Goal: Navigation & Orientation: Locate item on page

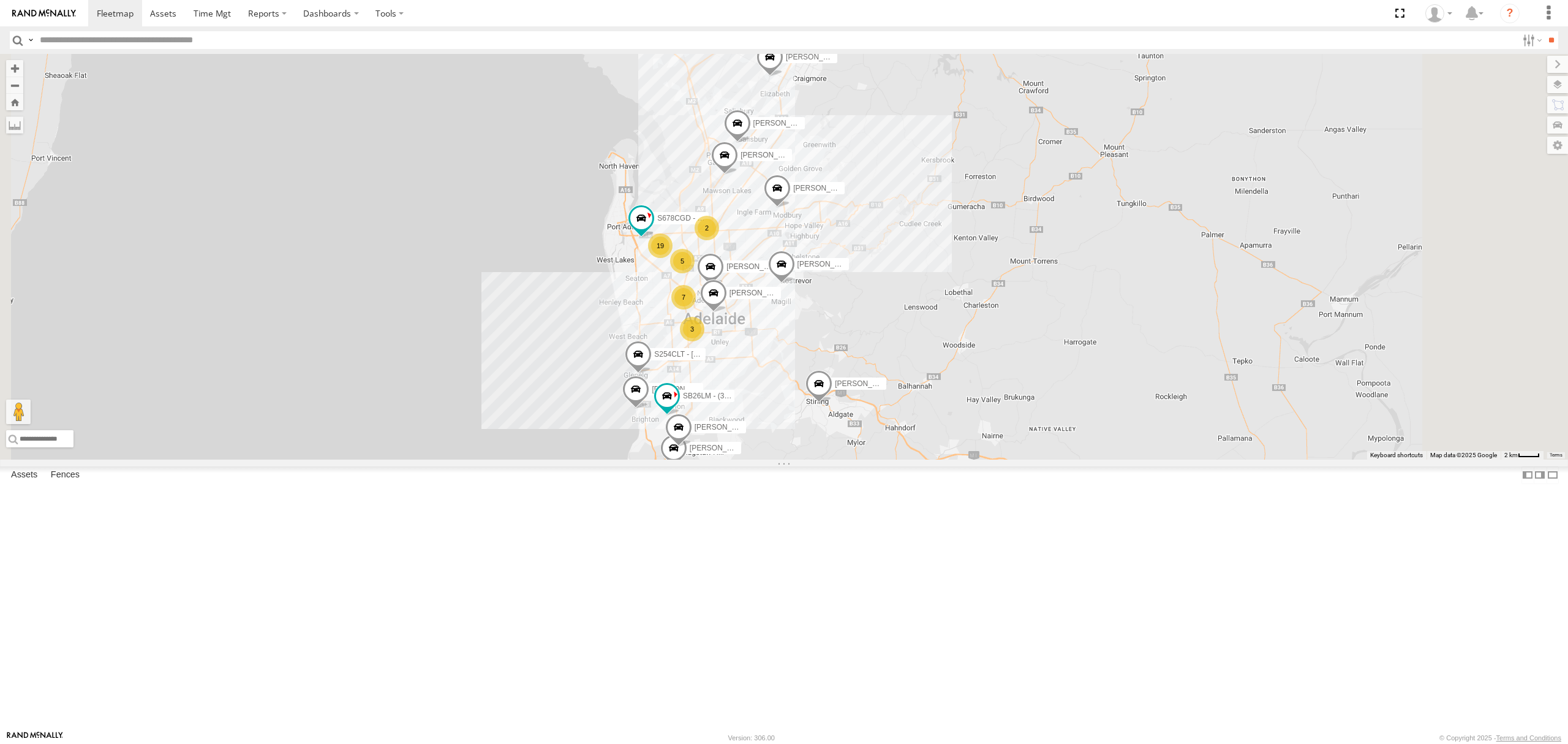
click at [0, 0] on div "All Assets" at bounding box center [0, 0] width 0 height 0
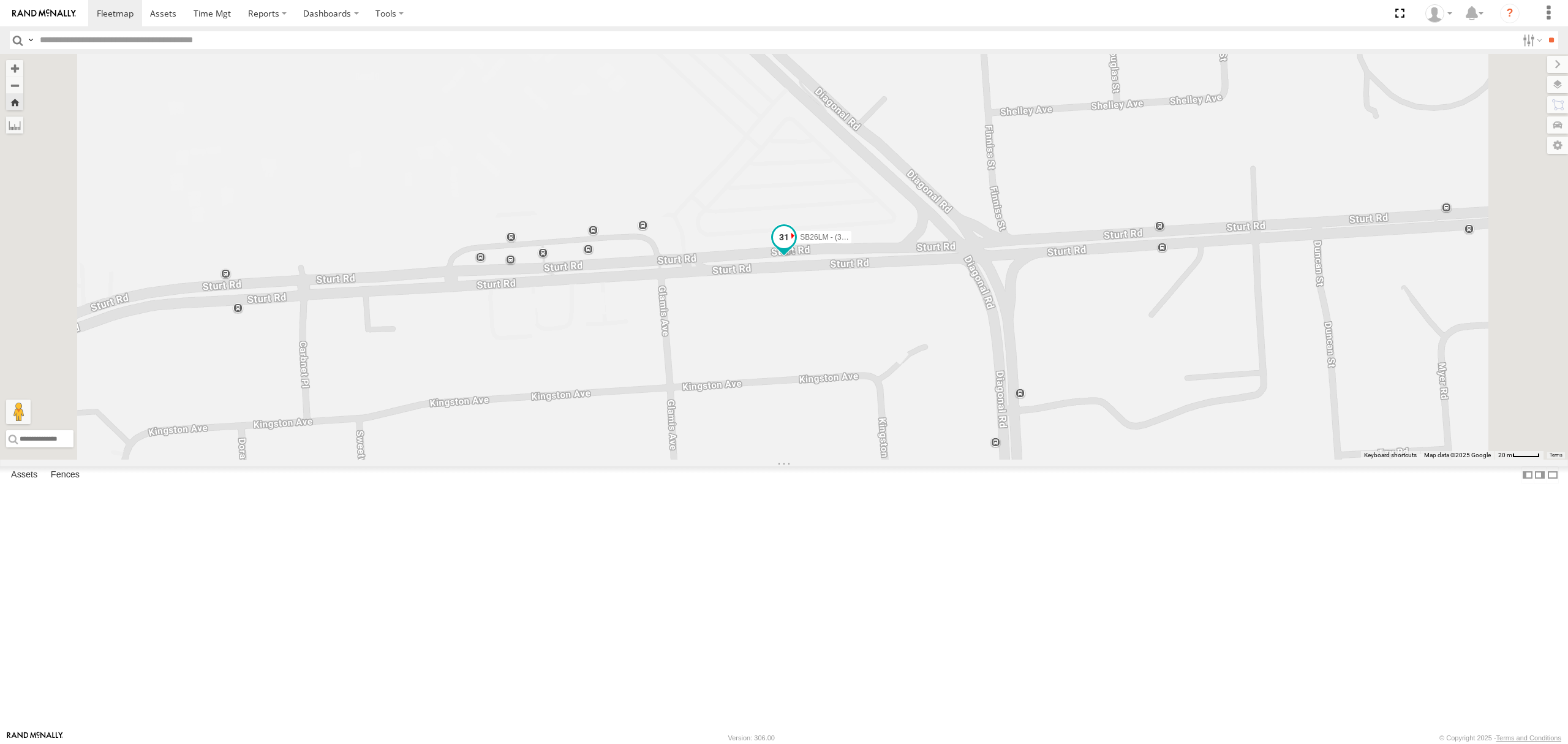
click at [795, 248] on span at bounding box center [784, 237] width 22 height 22
click at [912, 455] on div "SB26LM - (3P HINO) R7 SB26LM - (3P HINO) R7 [GEOGRAPHIC_DATA] -35.01766 , 138.5…" at bounding box center [784, 256] width 1568 height 406
click at [927, 383] on div "SB26LM - (3P HINO) R7" at bounding box center [784, 256] width 1568 height 406
click at [798, 256] on span at bounding box center [784, 240] width 27 height 33
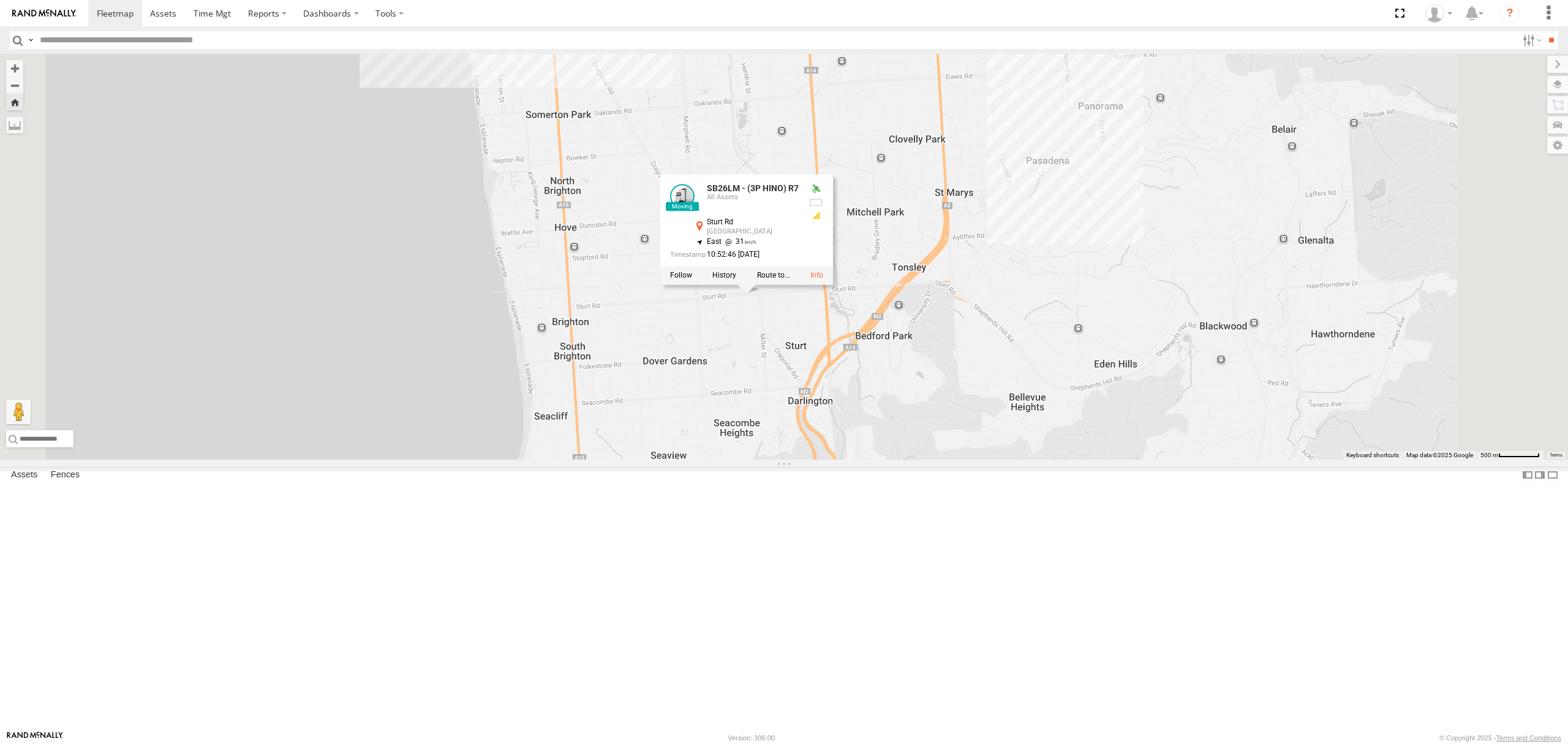
click at [863, 460] on div "SB26LM - (3P HINO) R7 SB26LM - (3P HINO) R7 [GEOGRAPHIC_DATA] -35.01766 , 138.5…" at bounding box center [784, 256] width 1568 height 406
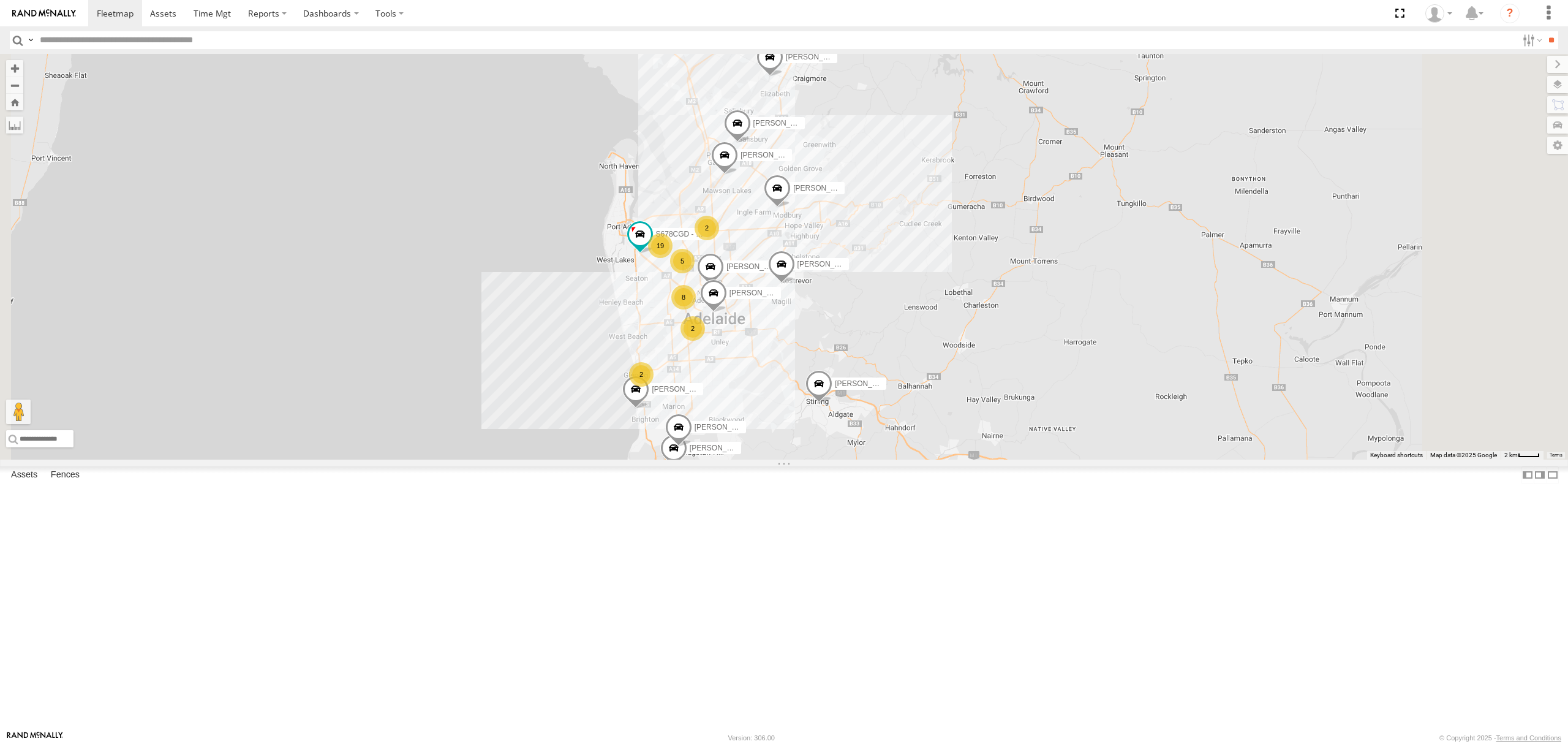
click at [0, 0] on div "S254CLT - [PERSON_NAME]" at bounding box center [0, 0] width 0 height 0
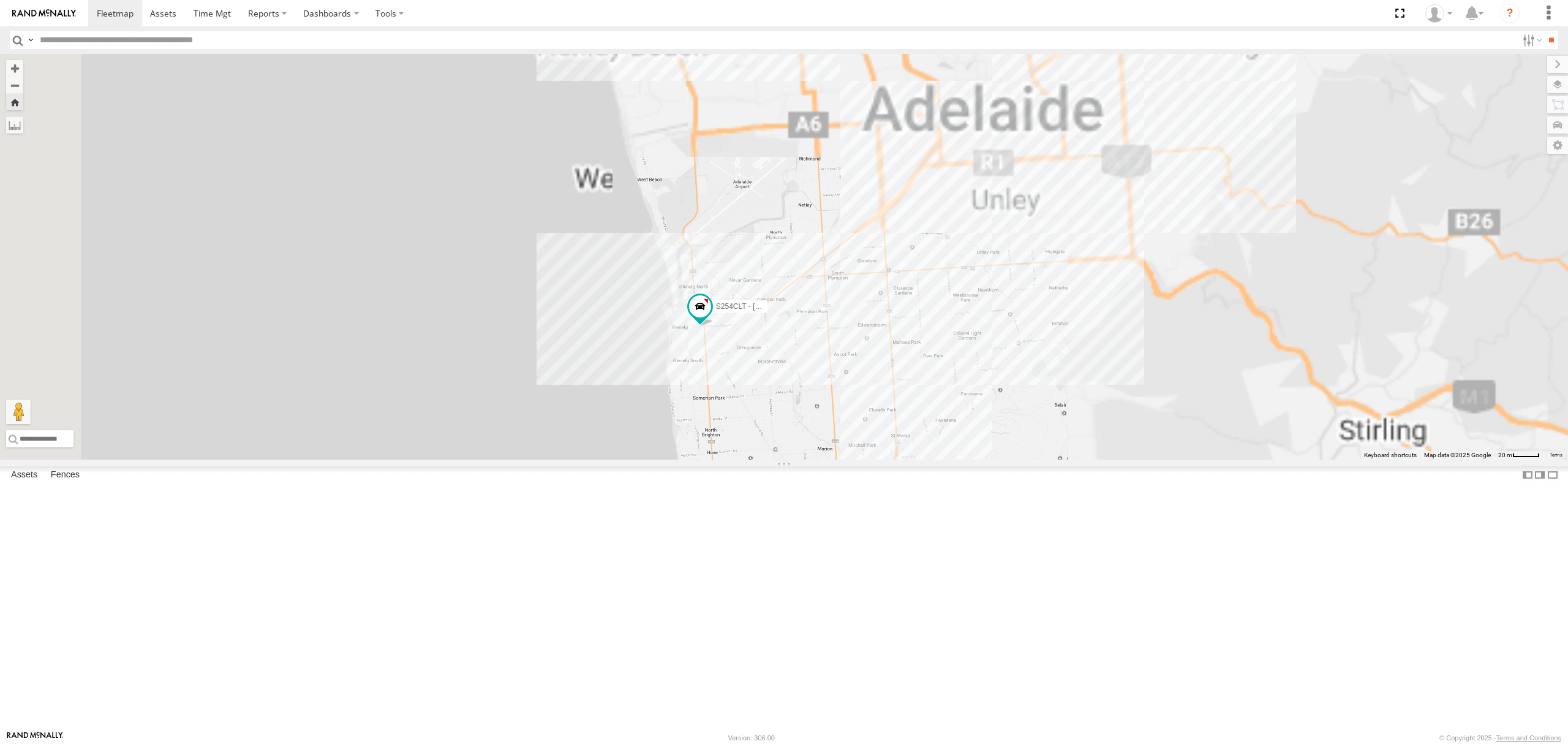
drag, startPoint x: 124, startPoint y: 224, endPoint x: 152, endPoint y: 225, distance: 28.0
click at [0, 0] on div "SB26LM - (3P HINO) R7 All Assets" at bounding box center [0, 0] width 0 height 0
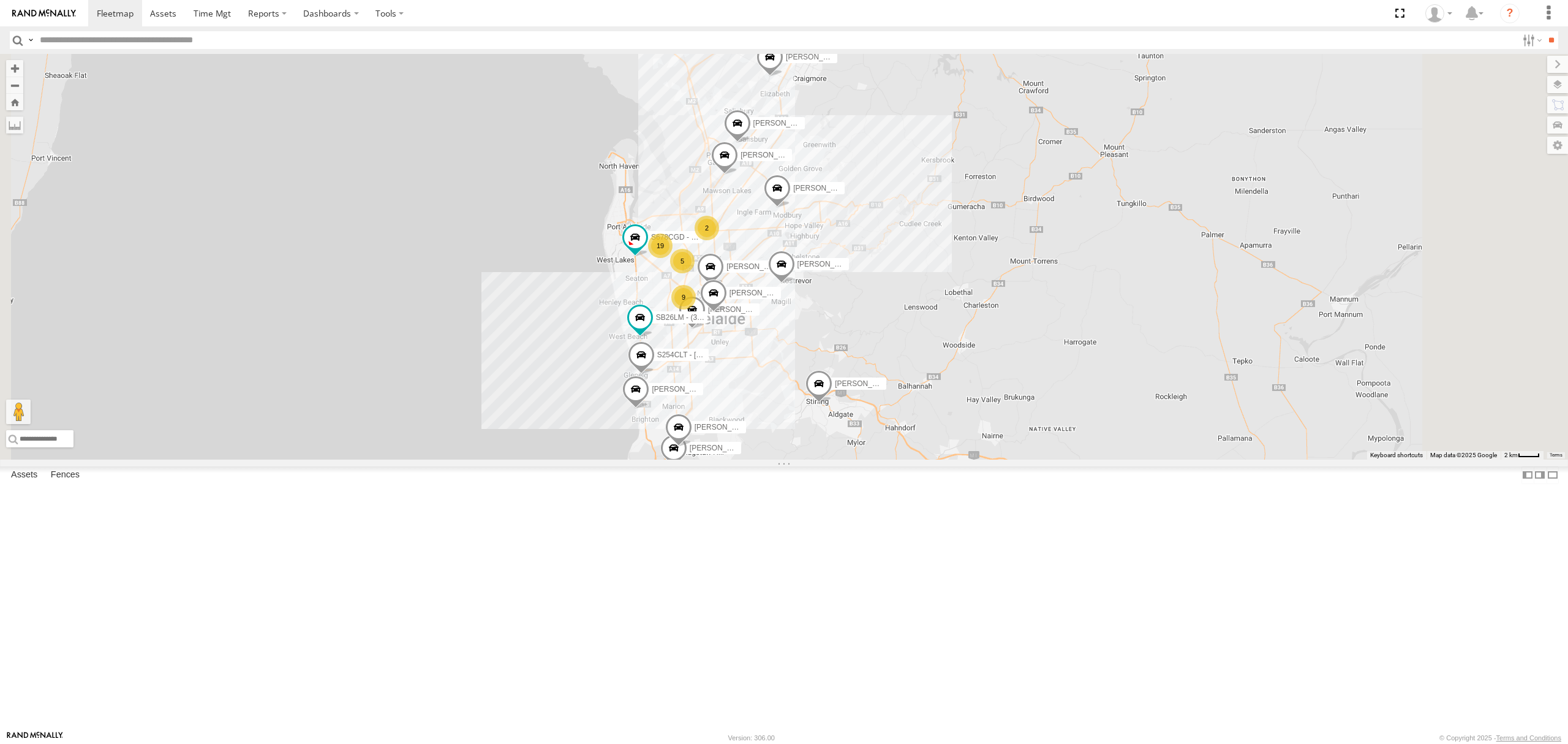
click at [0, 0] on div "All Assets" at bounding box center [0, 0] width 0 height 0
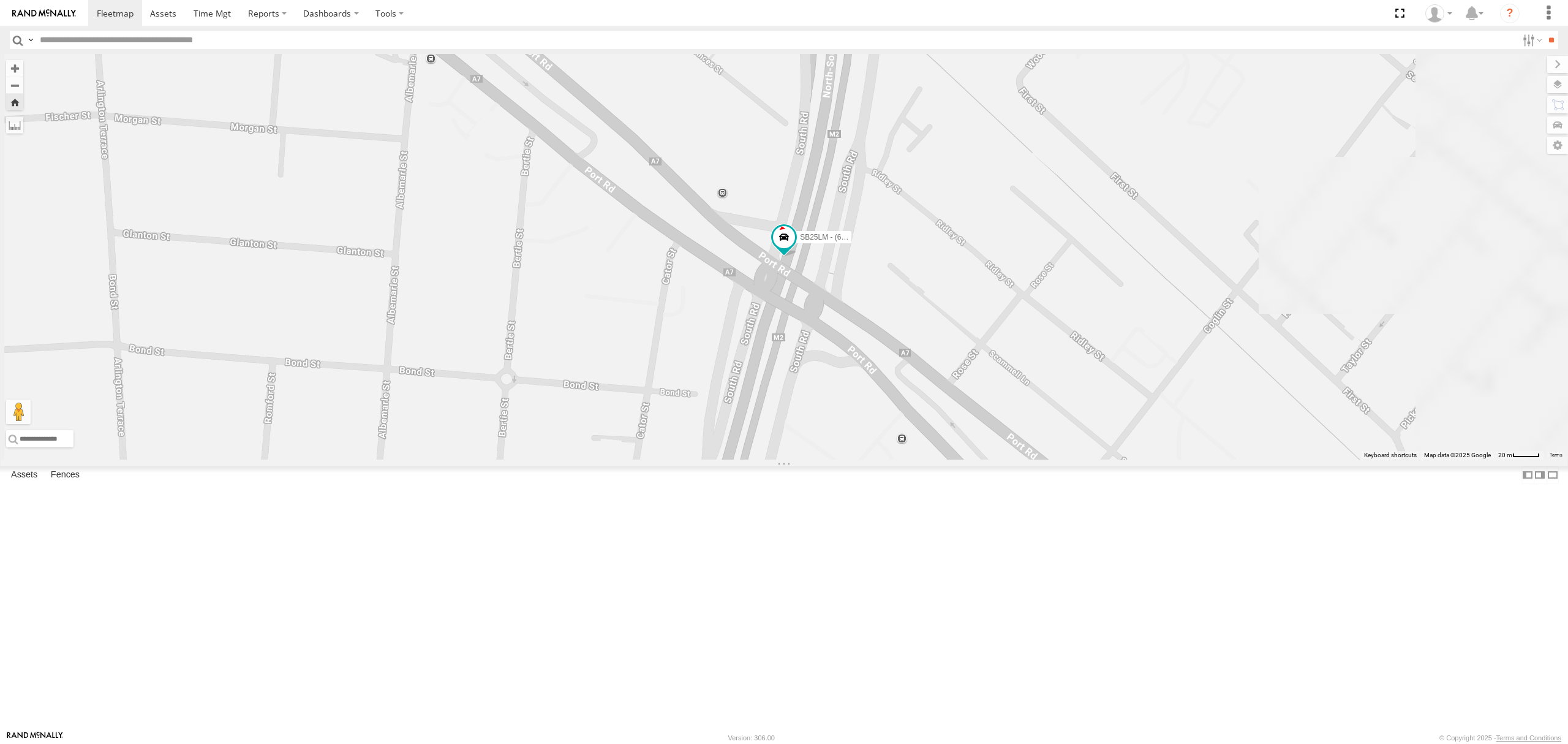
click at [0, 0] on div "SB26LM - (3P HINO) R7" at bounding box center [0, 0] width 0 height 0
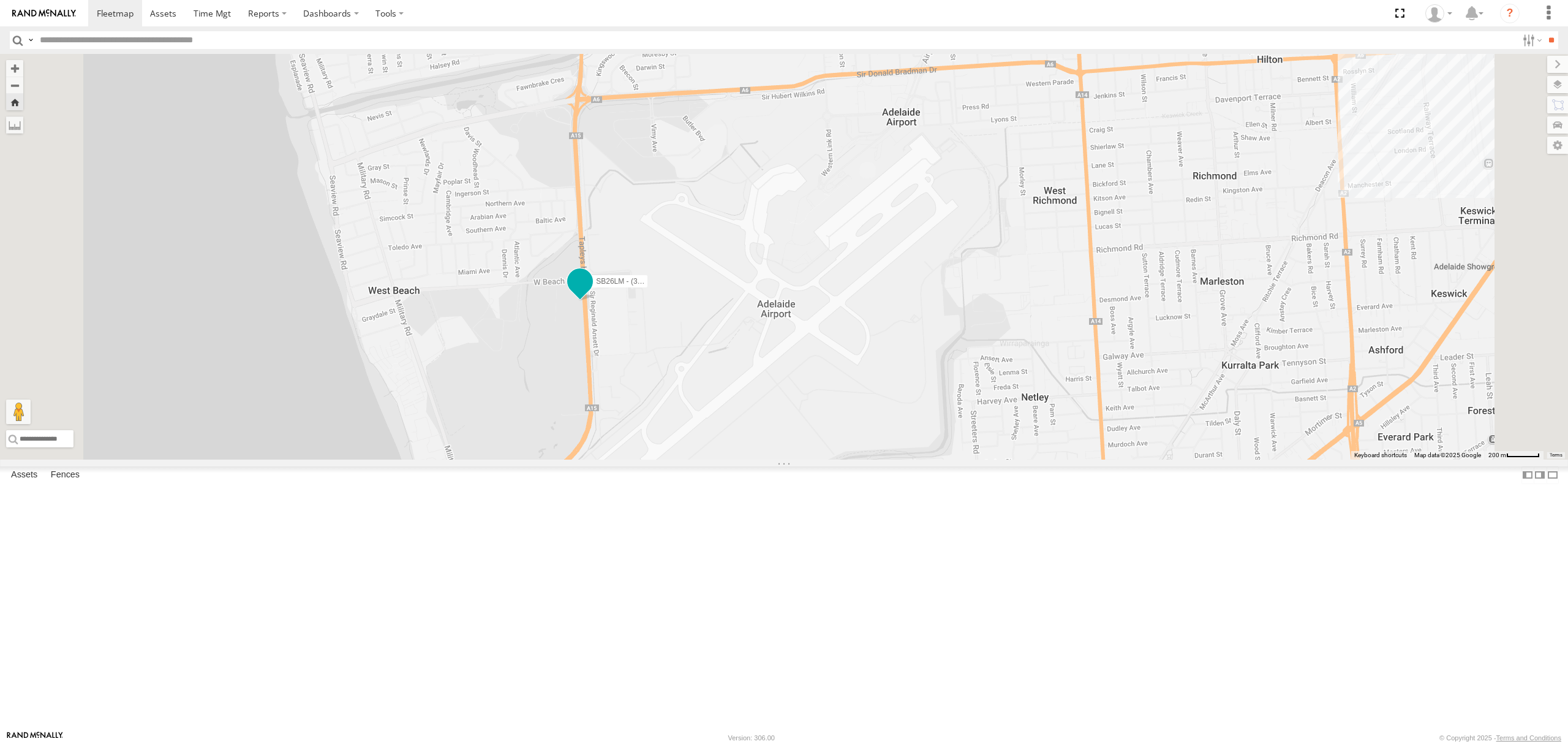
click at [591, 293] on span at bounding box center [580, 281] width 22 height 22
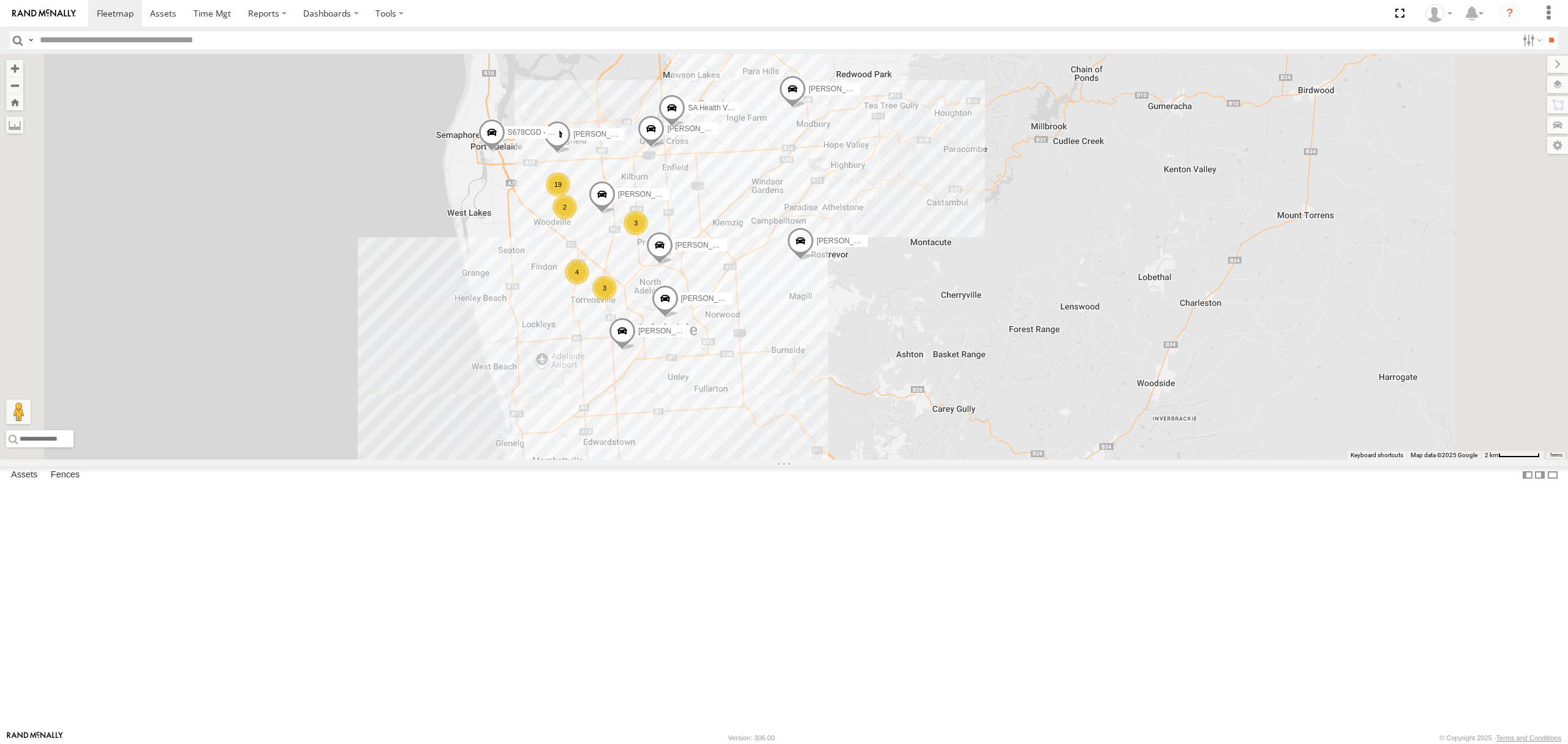
click at [0, 0] on div "S254CLT - [PERSON_NAME]" at bounding box center [0, 0] width 0 height 0
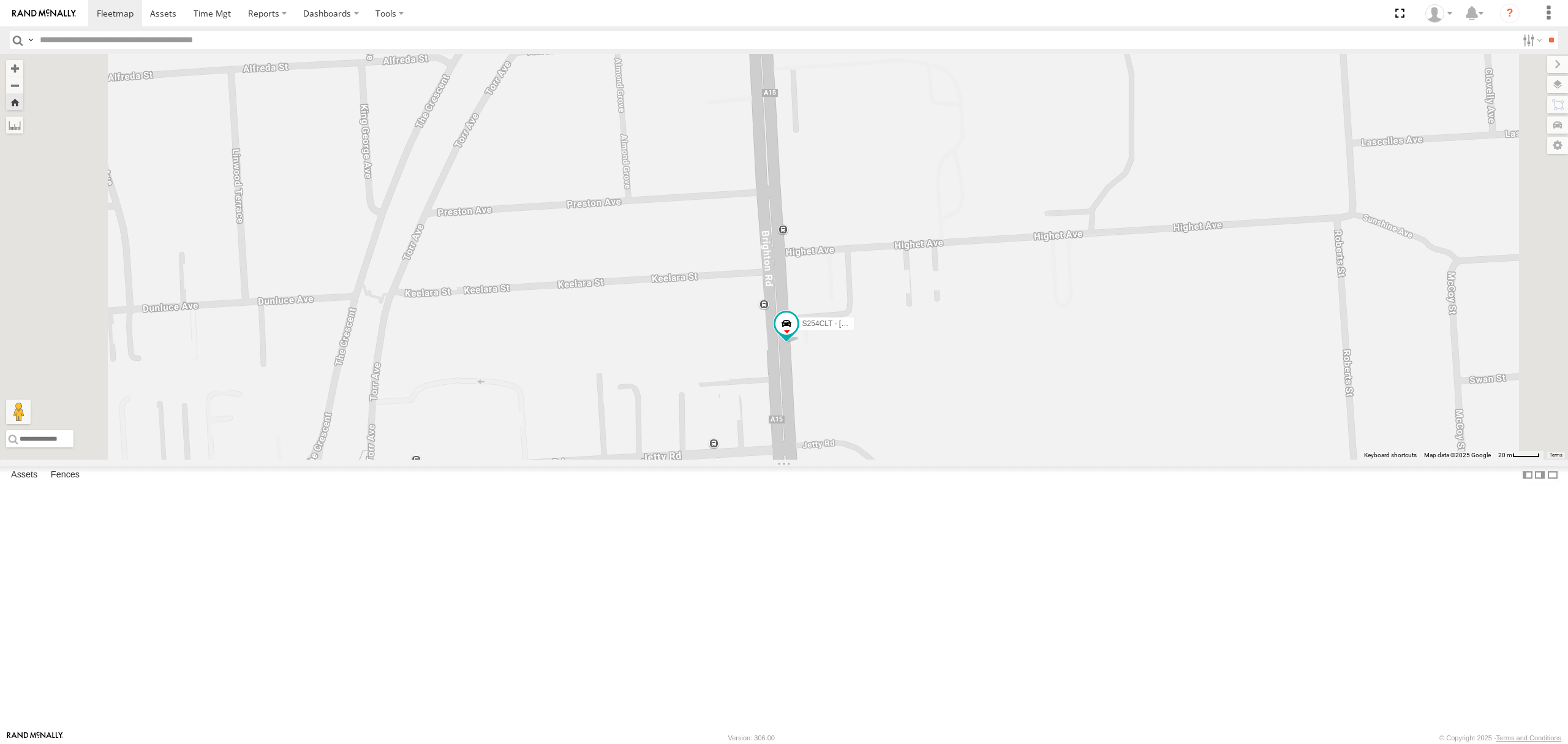
click at [0, 0] on div "S254CLT - [PERSON_NAME]" at bounding box center [0, 0] width 0 height 0
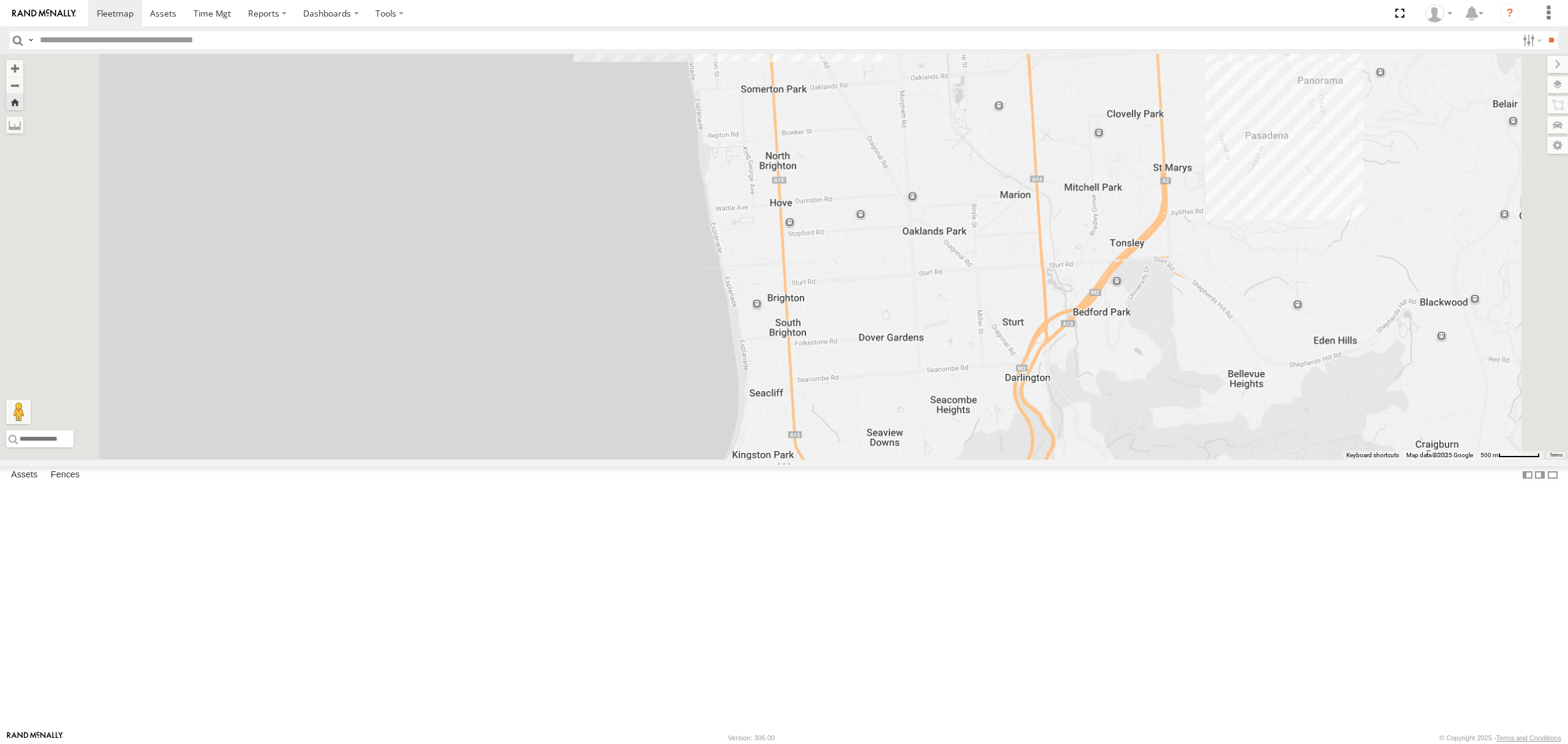
click at [0, 0] on div "All Assets" at bounding box center [0, 0] width 0 height 0
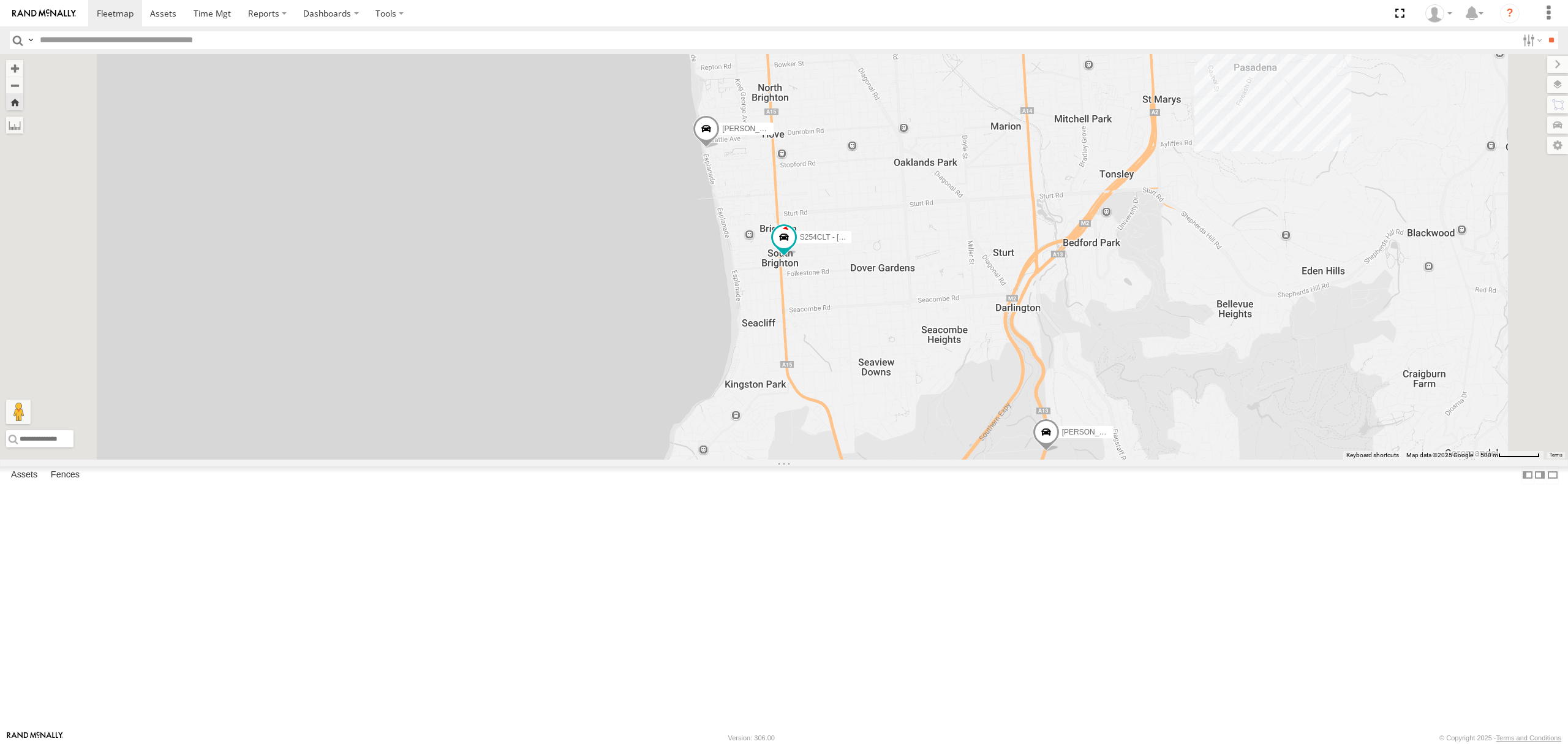
click at [0, 0] on div at bounding box center [0, 0] width 0 height 0
click at [0, 0] on div "SY71FR - (16P TRAILER) PM1" at bounding box center [0, 0] width 0 height 0
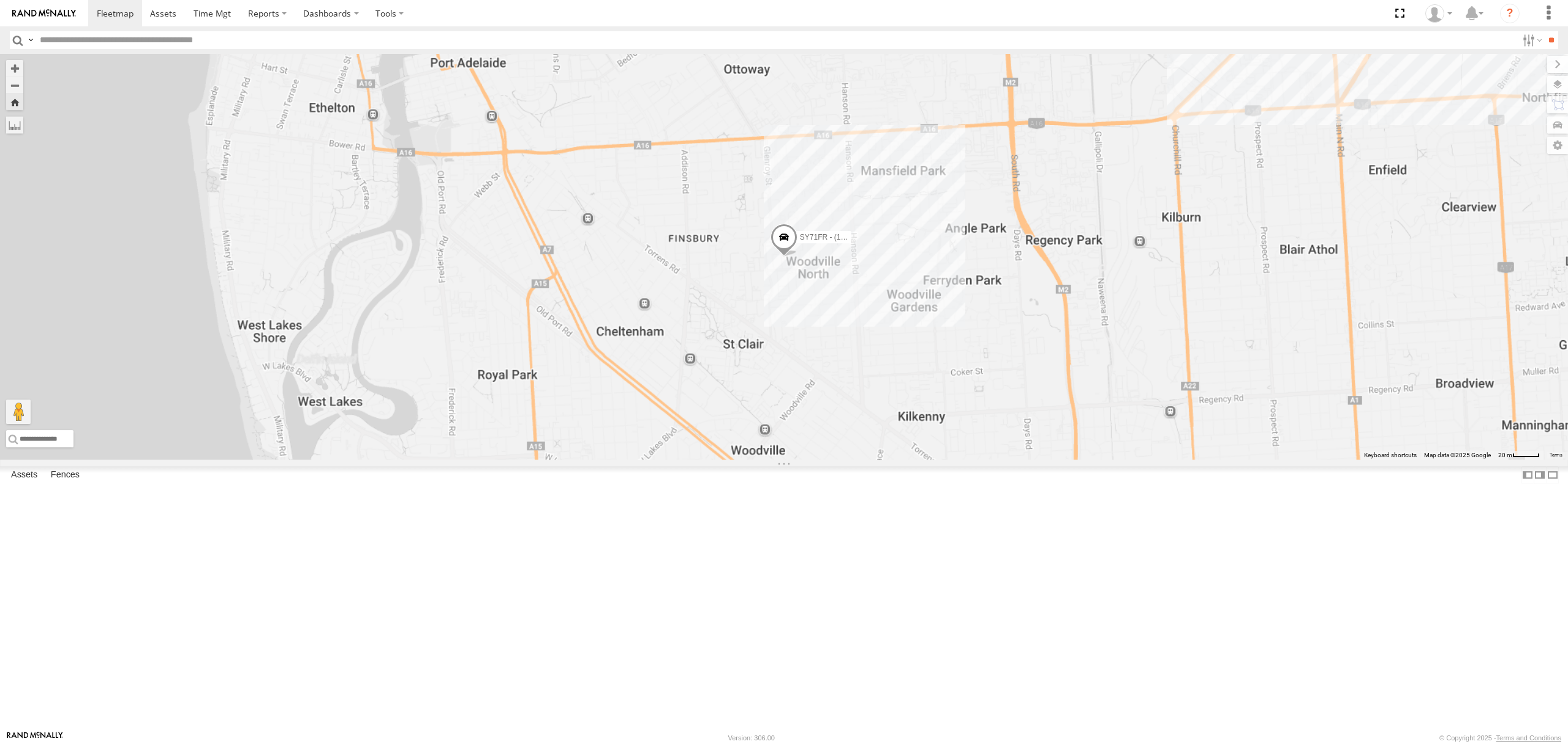
click at [0, 0] on div "All Assets" at bounding box center [0, 0] width 0 height 0
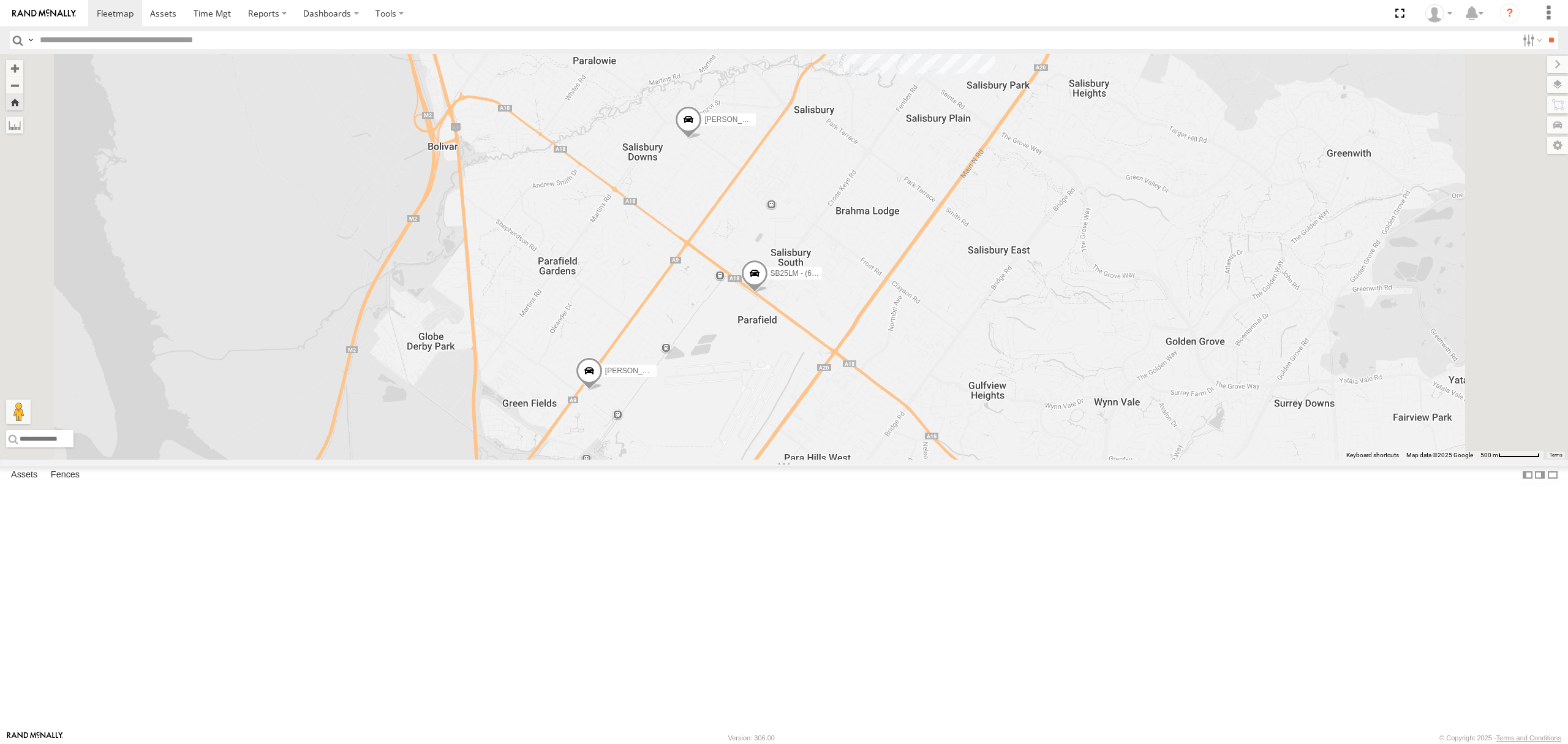
click at [0, 0] on div "SB26LM - (3P HINO) R7 All Assets [GEOGRAPHIC_DATA] -34.86874 138.53766 Video -2…" at bounding box center [0, 0] width 0 height 0
click at [0, 0] on div "SB26LM - (3P HINO) R7 All Assets" at bounding box center [0, 0] width 0 height 0
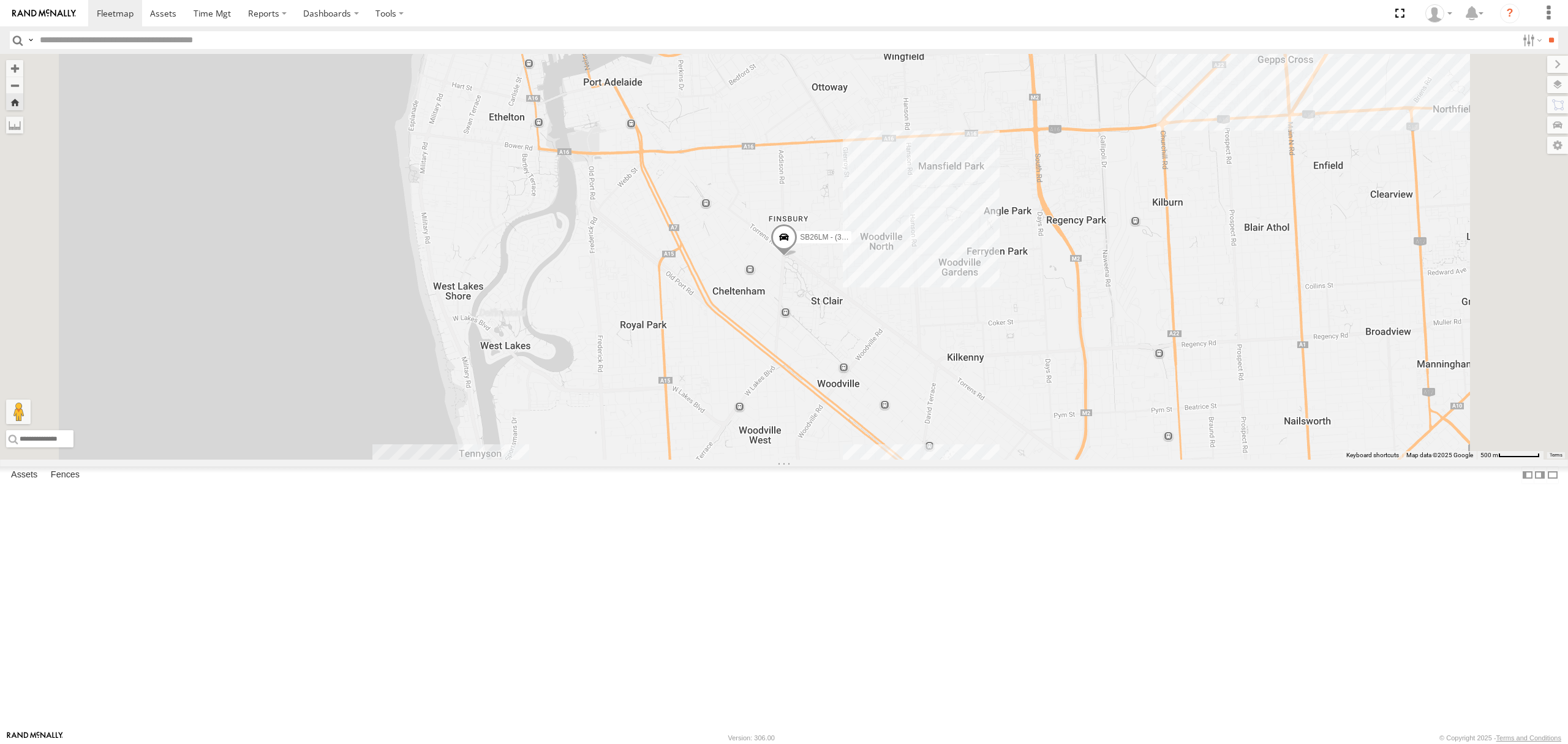
click at [0, 0] on div "S254CLT - [PERSON_NAME]" at bounding box center [0, 0] width 0 height 0
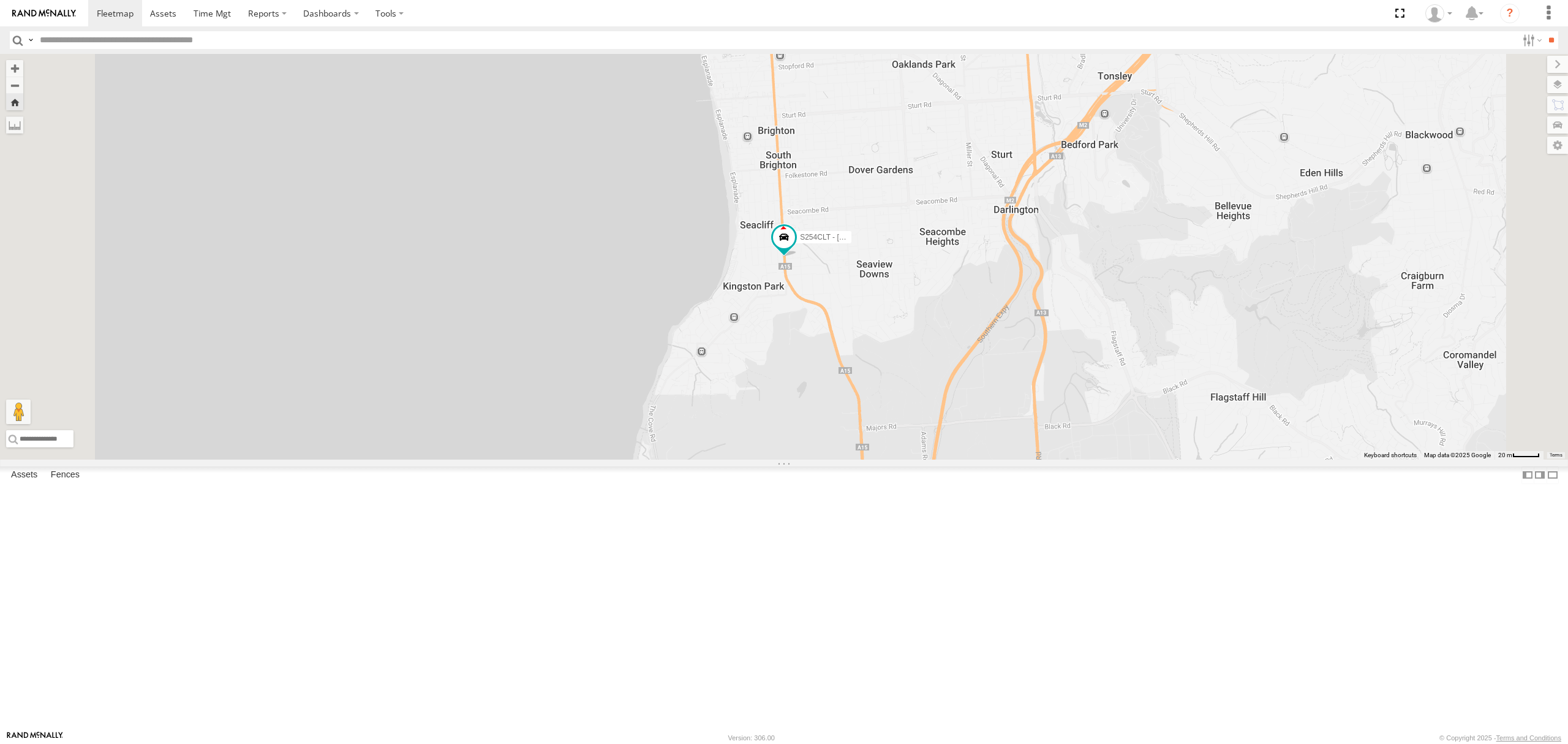
click at [0, 0] on div "All Assets" at bounding box center [0, 0] width 0 height 0
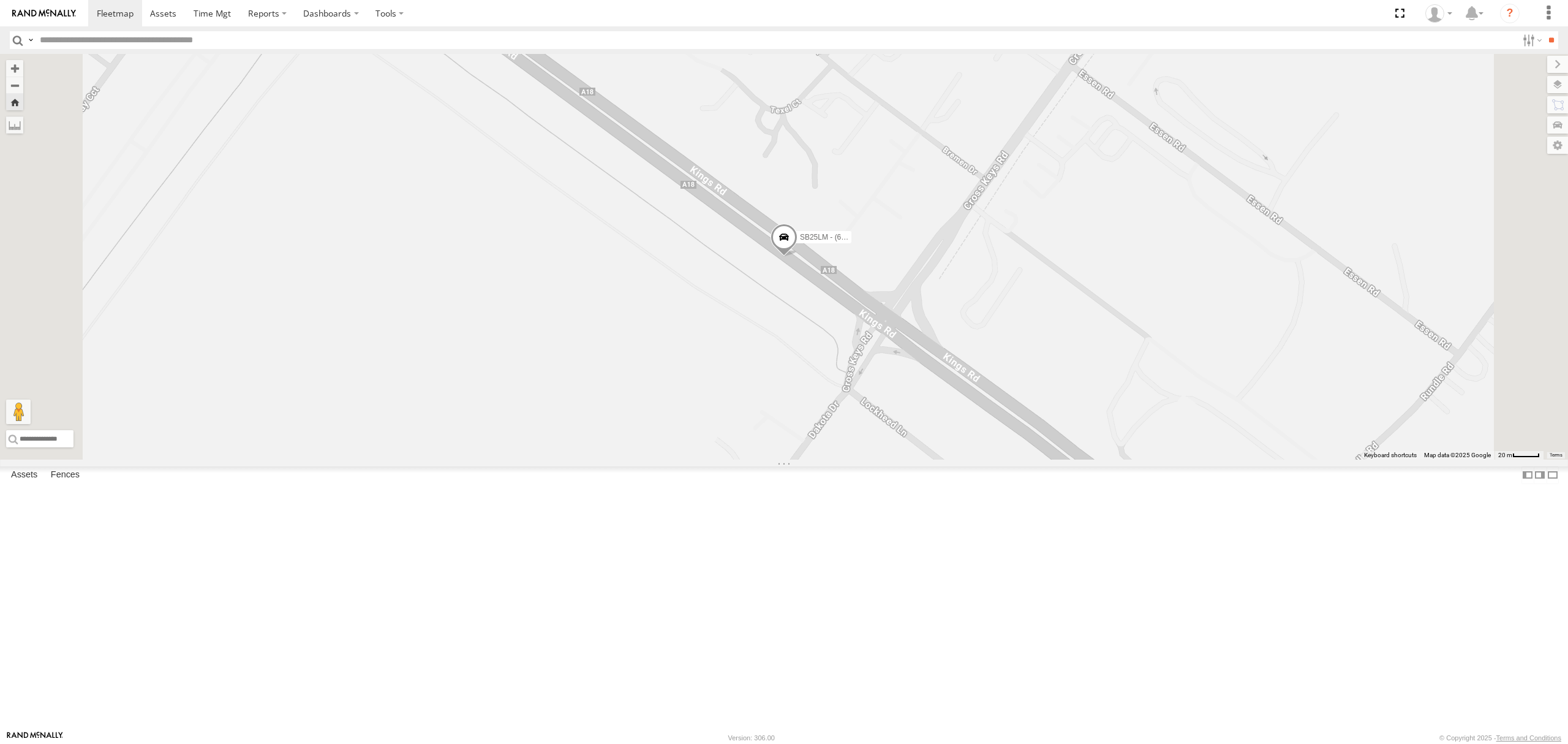
click at [0, 0] on div "S678CGD - Fridge It Sprinter All Assets" at bounding box center [0, 0] width 0 height 0
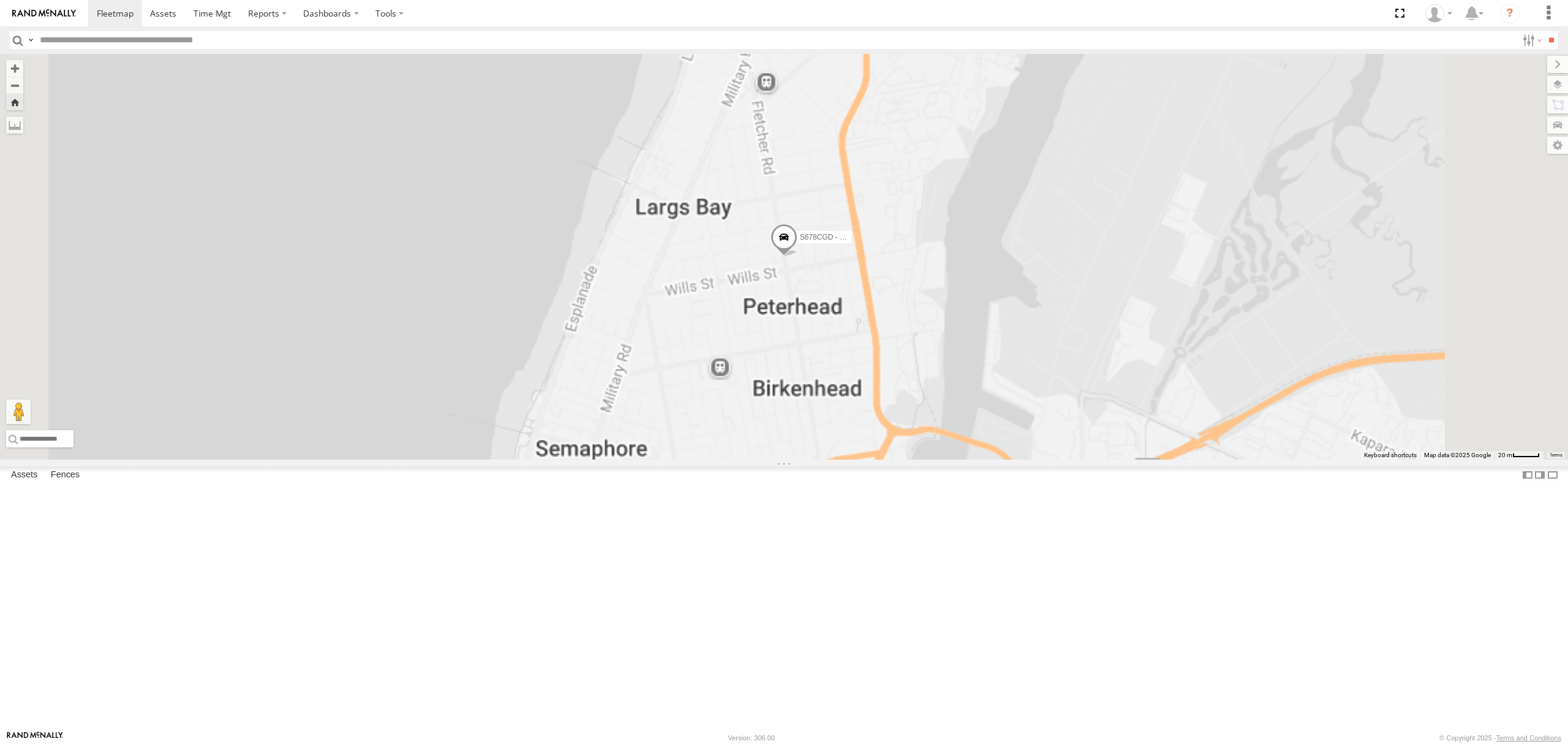
click at [0, 0] on div "All Assets" at bounding box center [0, 0] width 0 height 0
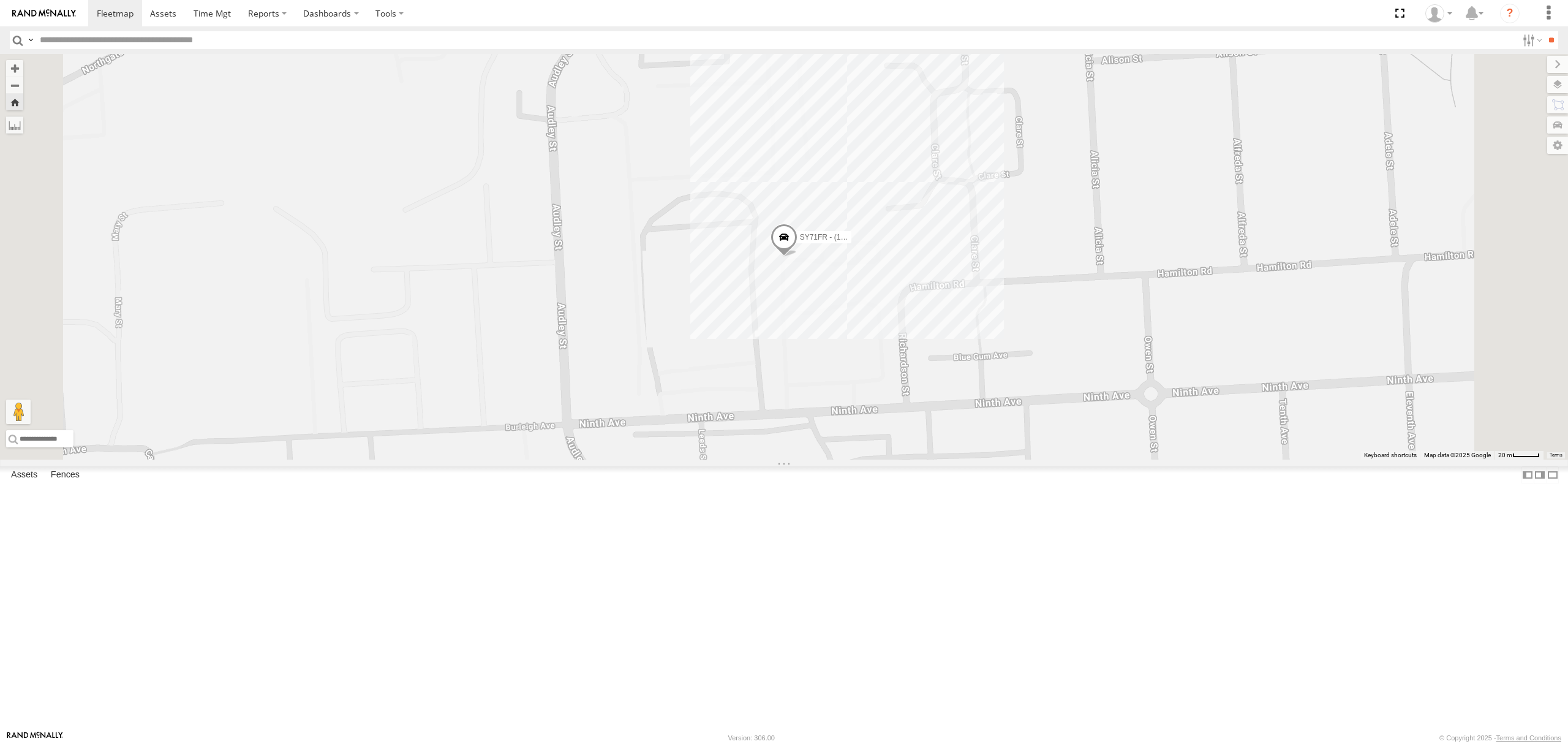
click at [0, 0] on div "All Assets" at bounding box center [0, 0] width 0 height 0
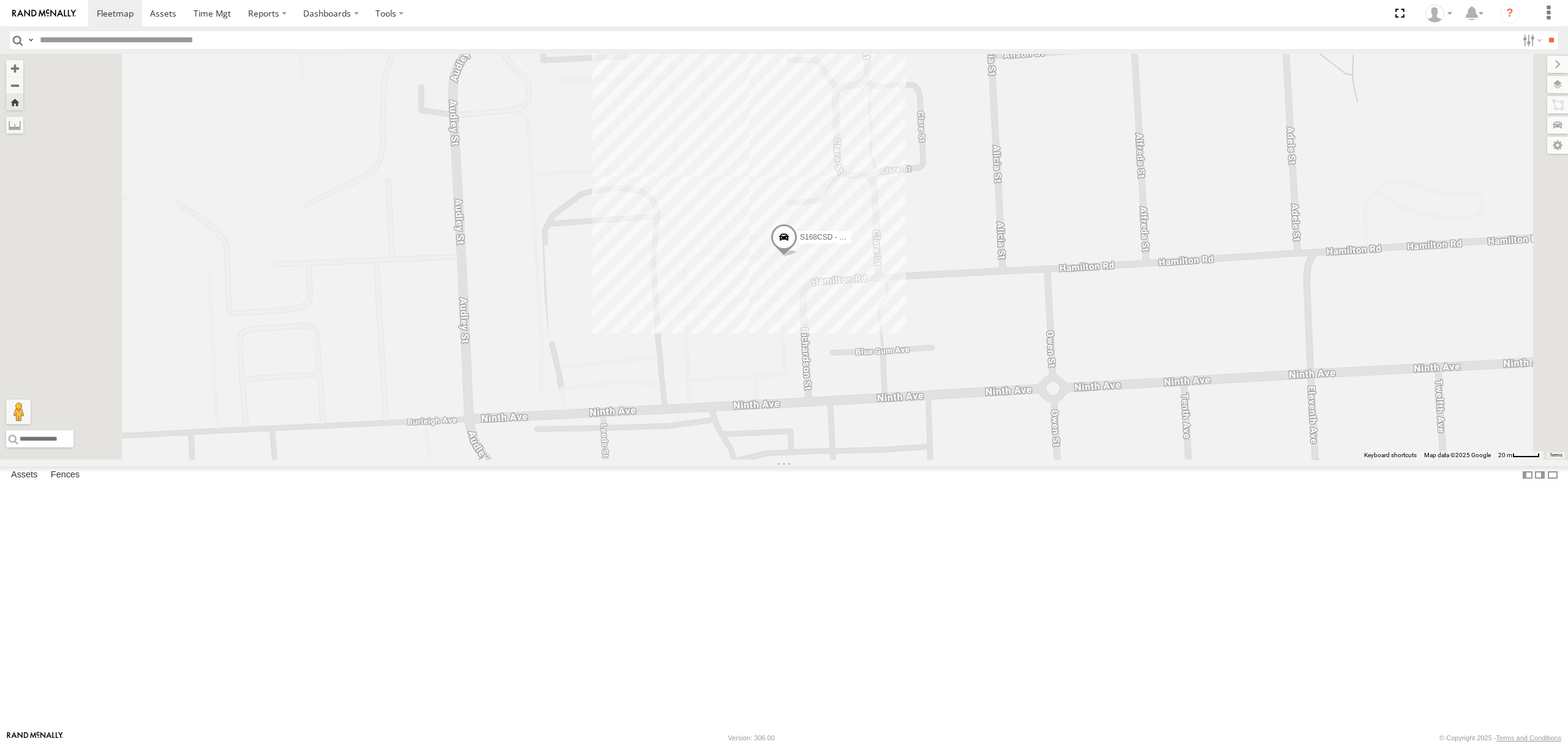
click at [0, 0] on div "S264CKI - Fridge It Crafter" at bounding box center [0, 0] width 0 height 0
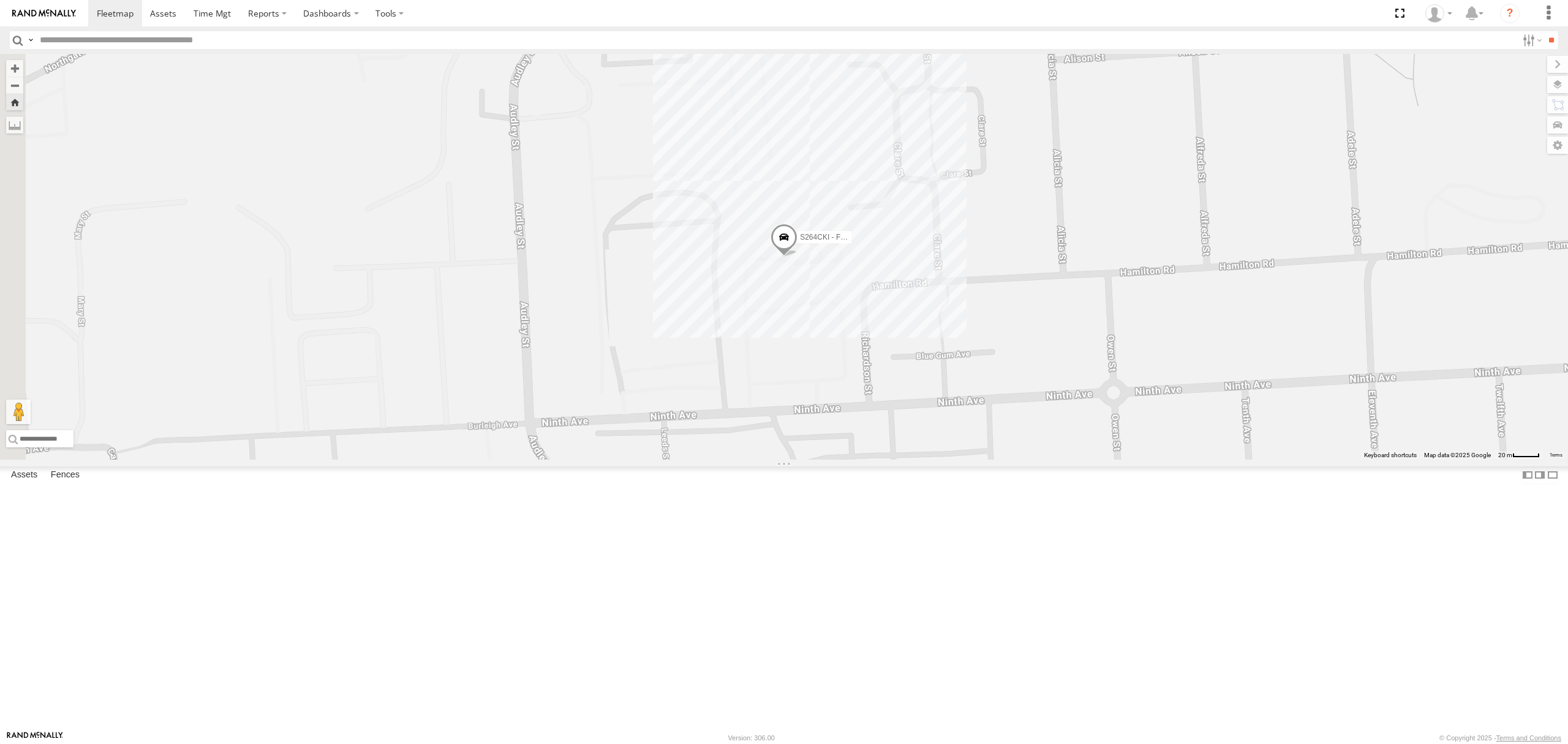
click at [0, 0] on div "S348CAH - [PERSON_NAME]" at bounding box center [0, 0] width 0 height 0
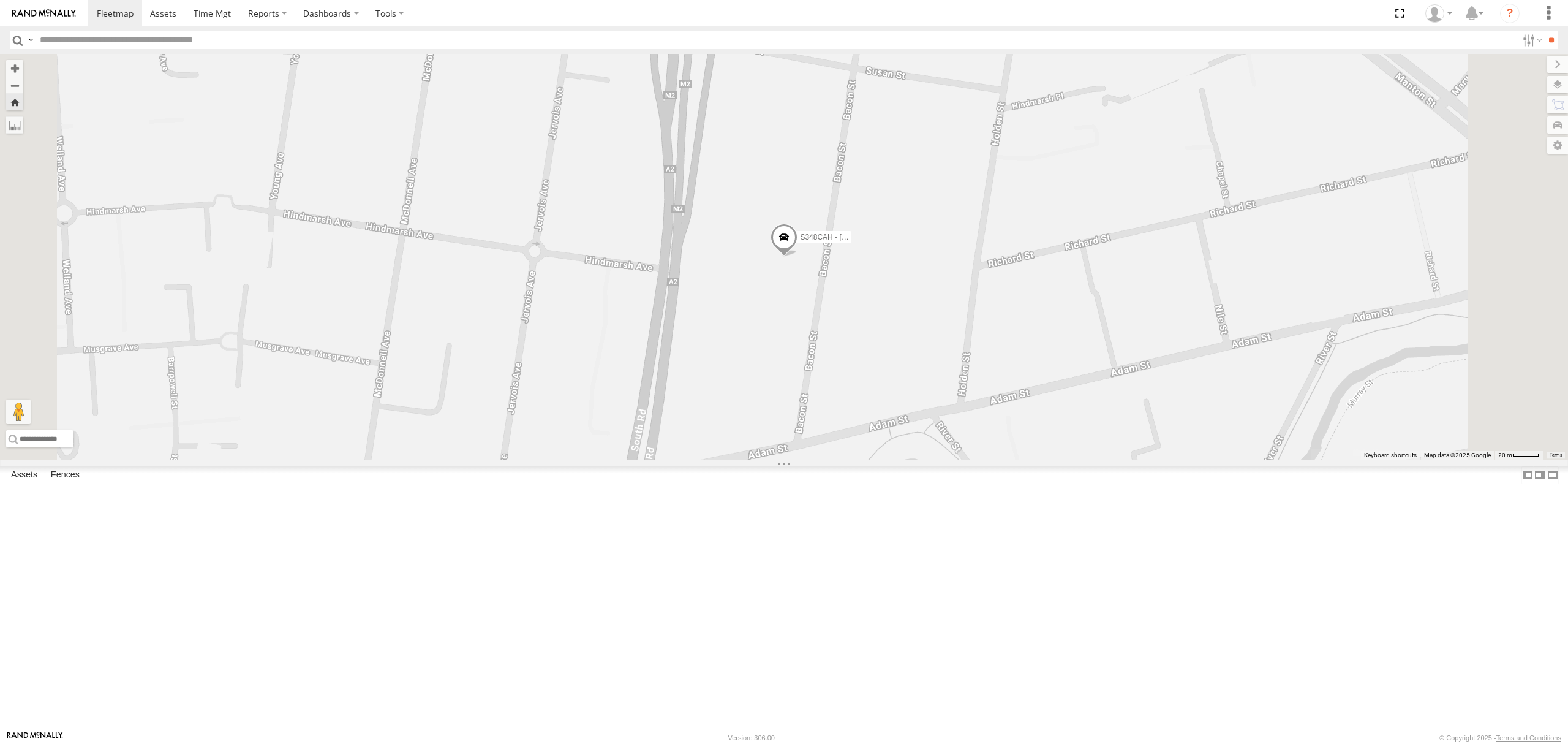
click at [0, 0] on div "SB26LM - (3P HINO) R7 All Assets [GEOGRAPHIC_DATA] -34.86874 138.53766 Video -2…" at bounding box center [0, 0] width 0 height 0
click at [0, 0] on div "All Assets" at bounding box center [0, 0] width 0 height 0
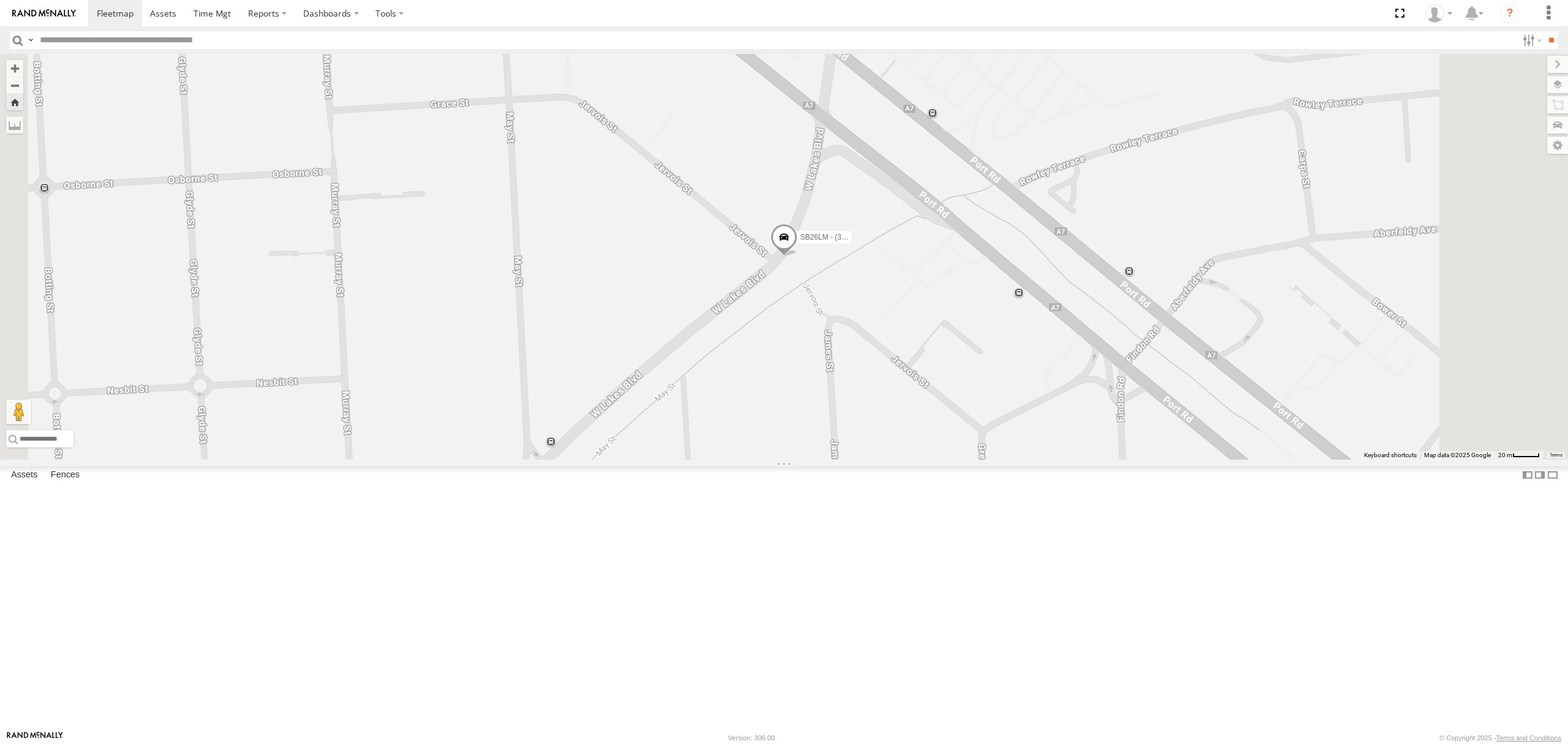
click at [0, 0] on div "All Assets" at bounding box center [0, 0] width 0 height 0
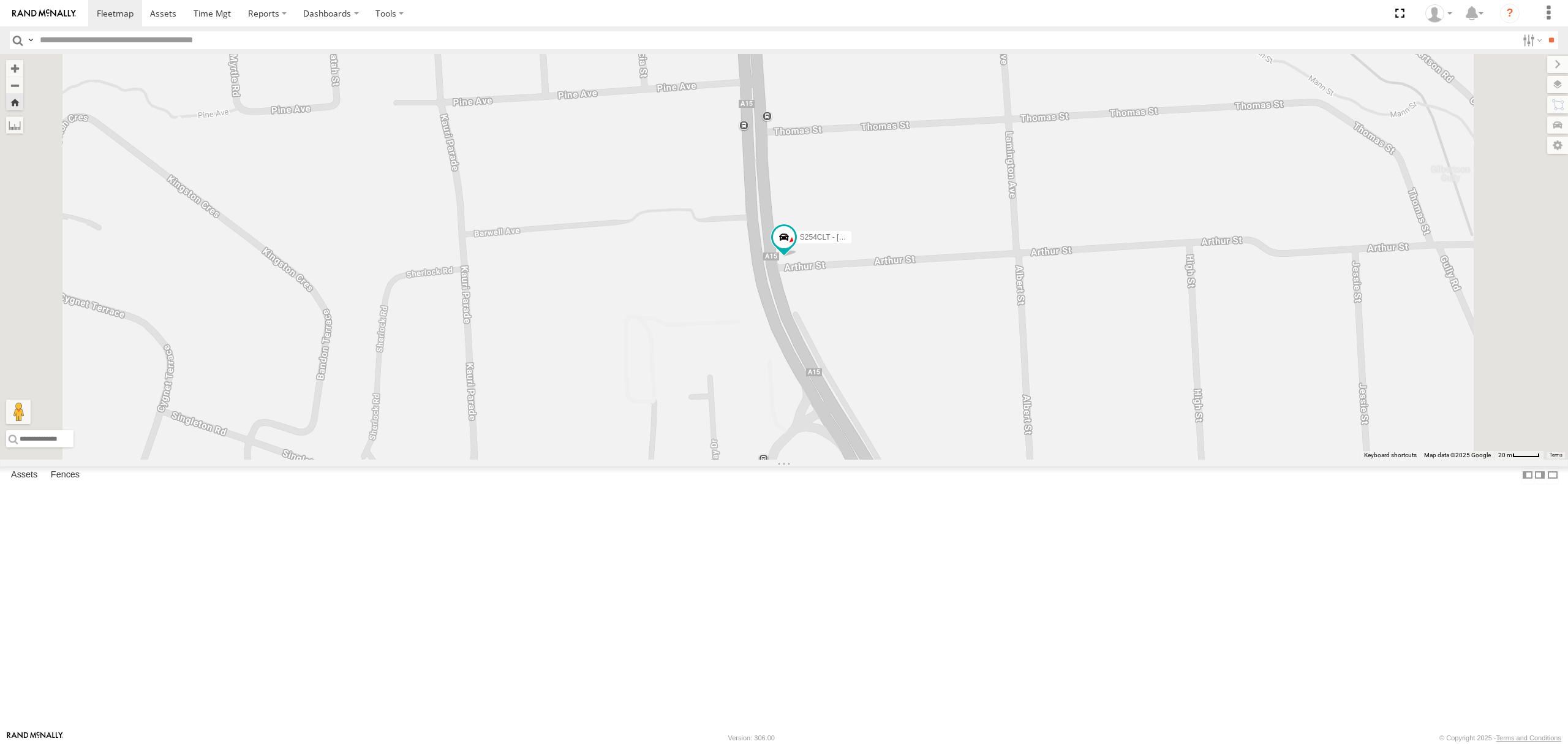
click at [0, 0] on div "All Assets" at bounding box center [0, 0] width 0 height 0
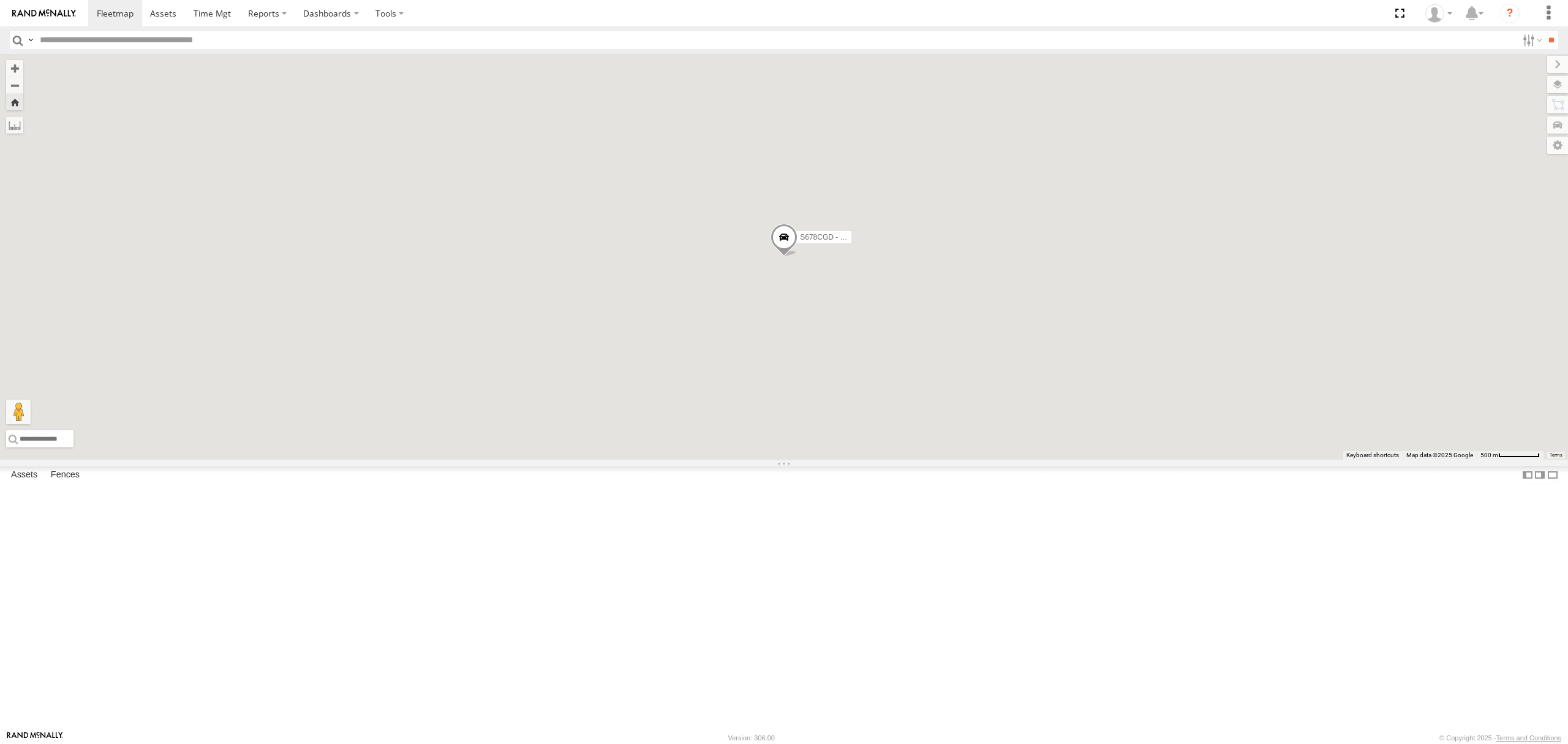
click at [0, 0] on div "All Assets" at bounding box center [0, 0] width 0 height 0
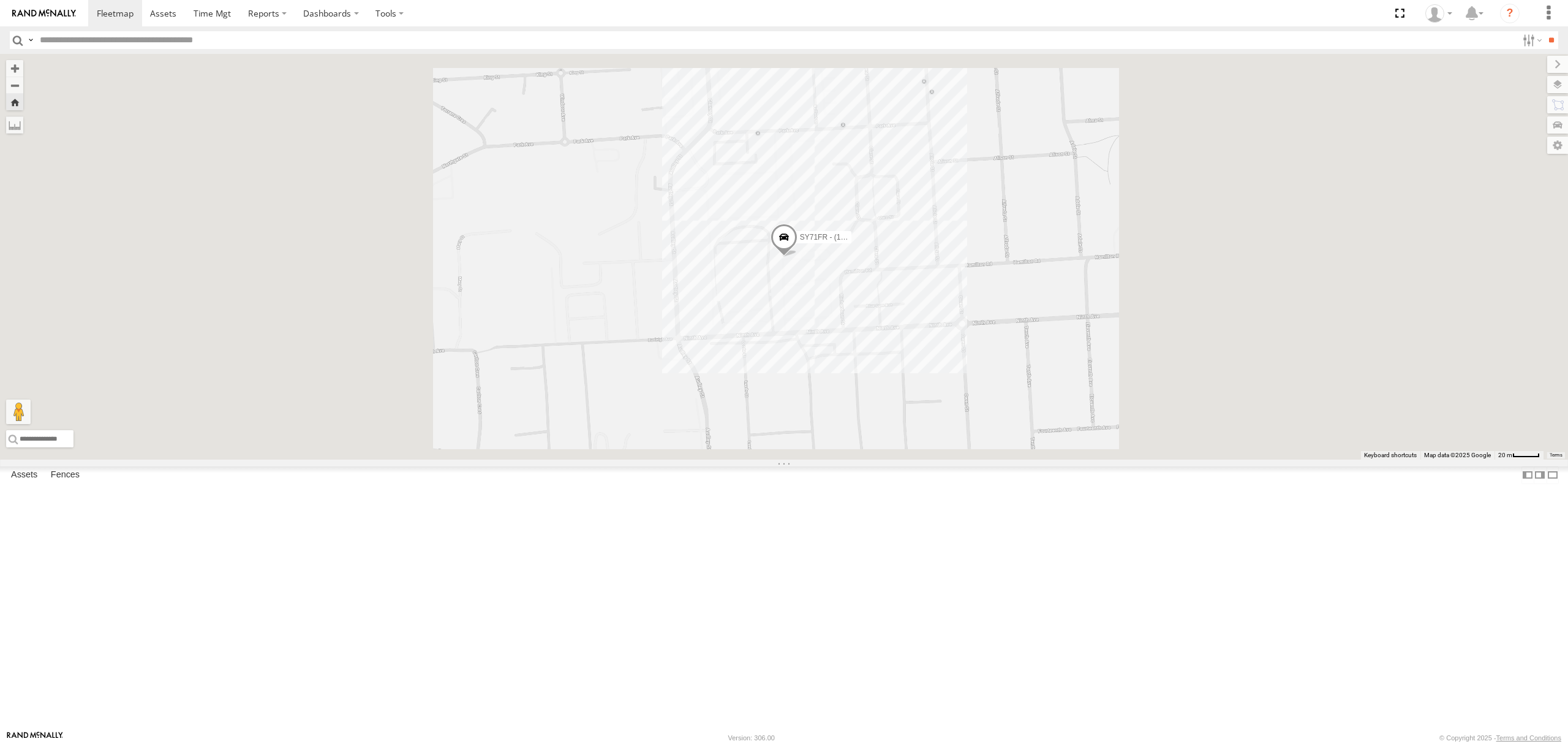
click at [0, 0] on div "S168CSD - Fridge It Spaceship" at bounding box center [0, 0] width 0 height 0
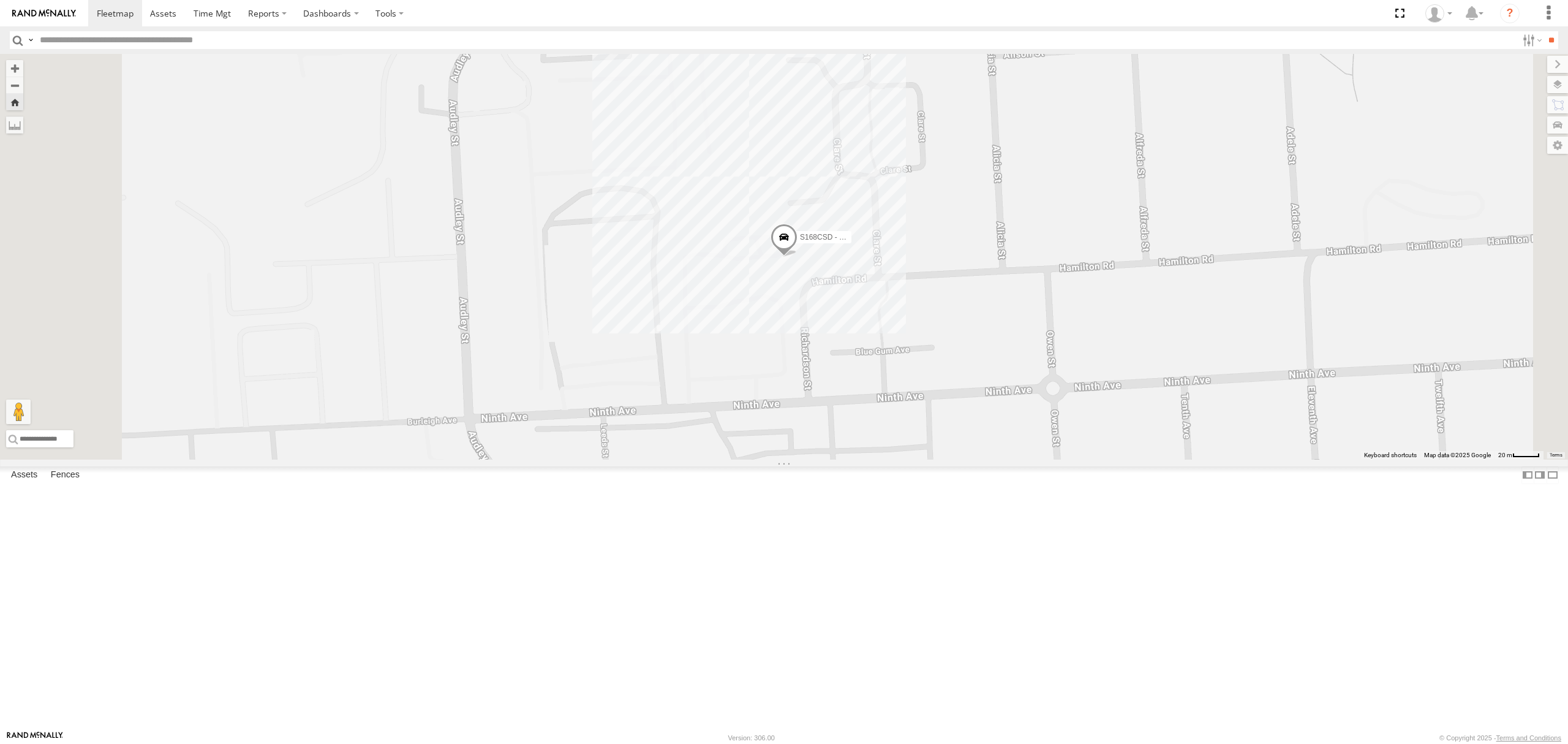
click at [0, 0] on div "All Assets" at bounding box center [0, 0] width 0 height 0
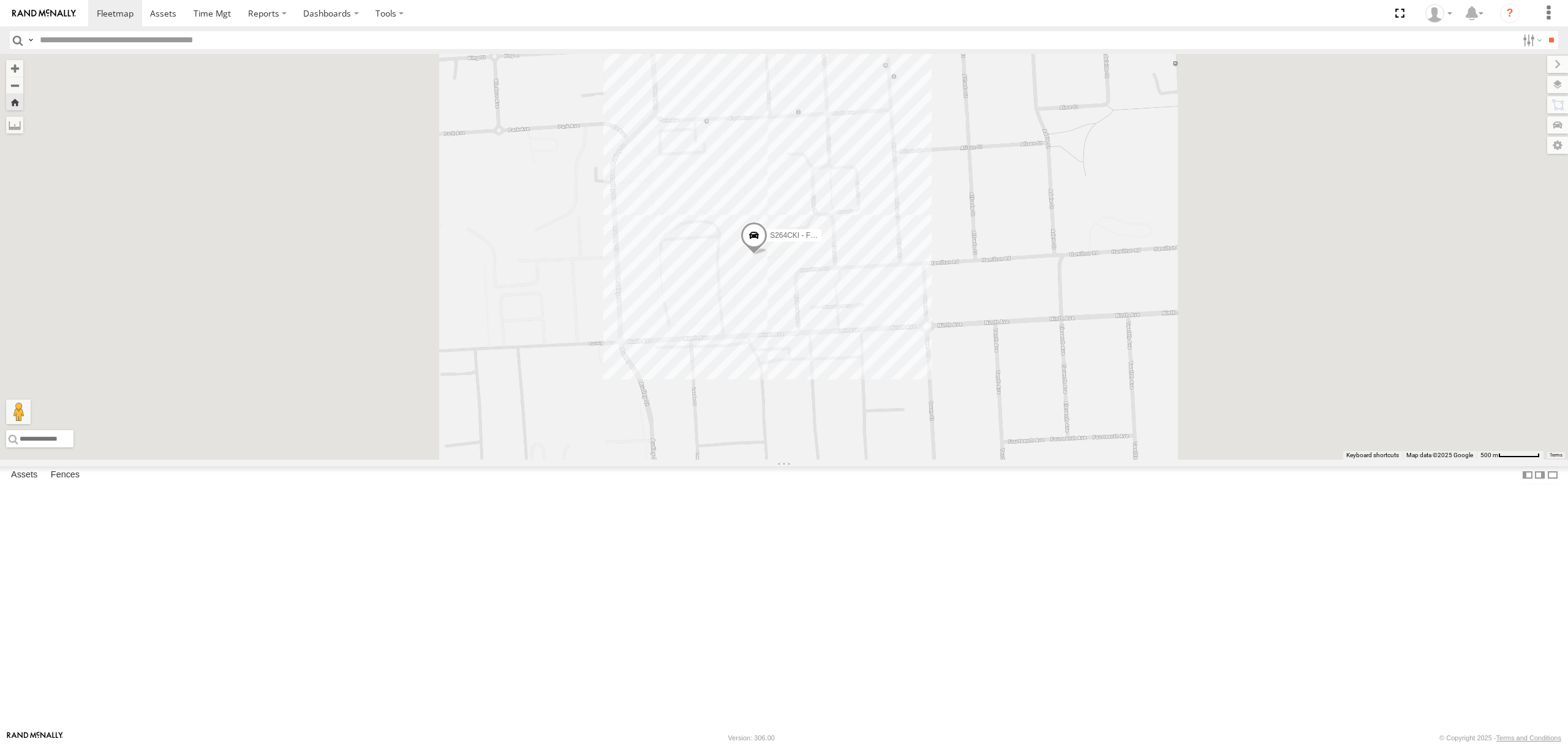
click at [0, 0] on div "S348CAH - [PERSON_NAME]" at bounding box center [0, 0] width 0 height 0
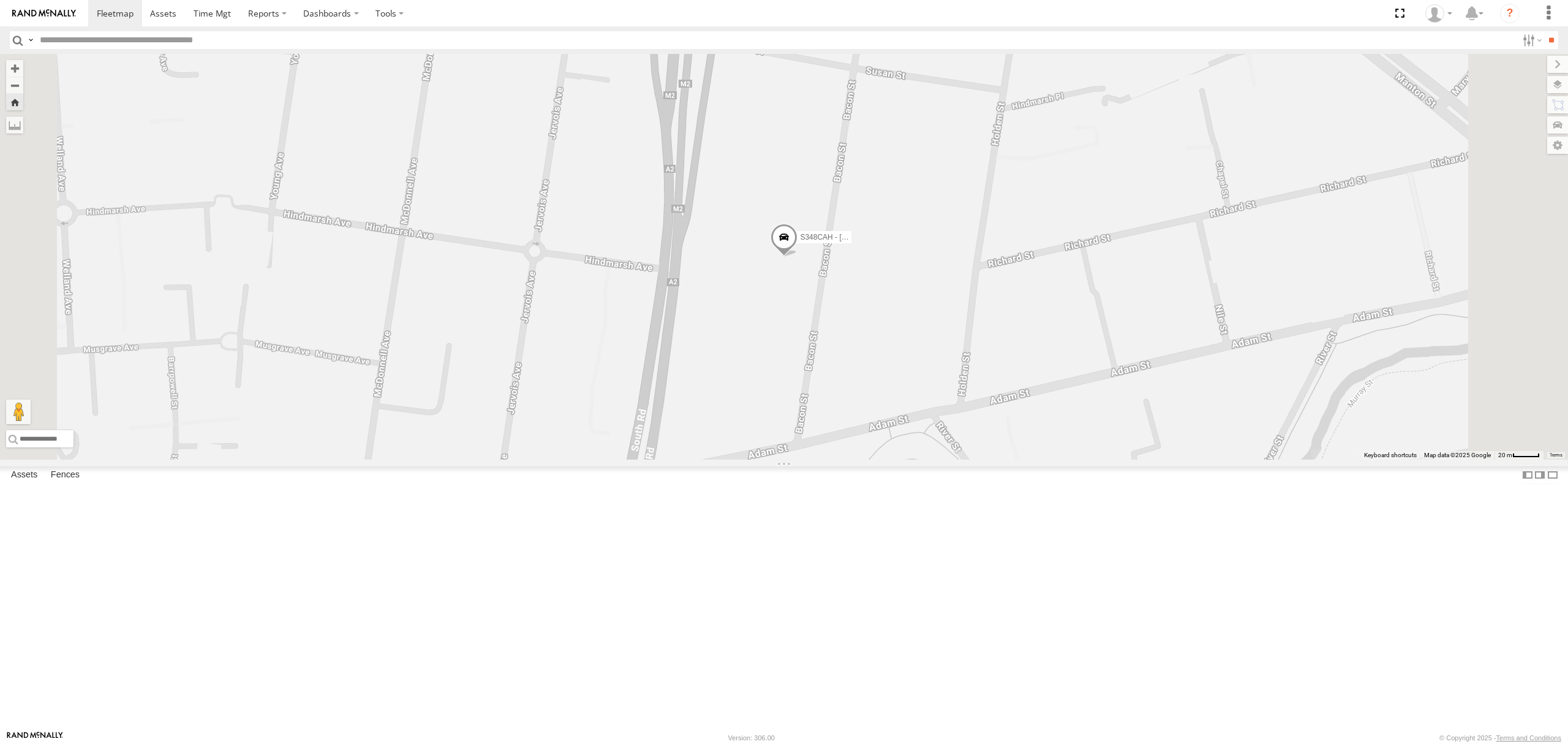
click at [0, 0] on div "S254CLT - [PERSON_NAME]" at bounding box center [0, 0] width 0 height 0
